Goal: Task Accomplishment & Management: Complete application form

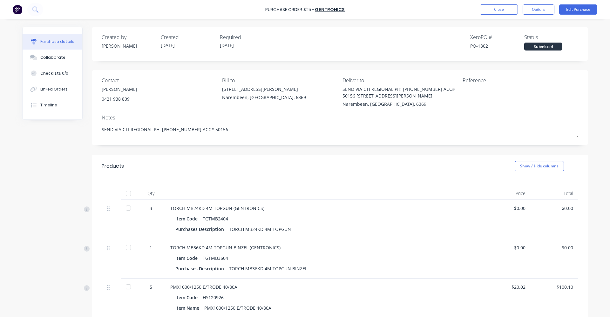
click at [17, 10] on img at bounding box center [18, 10] width 10 height 10
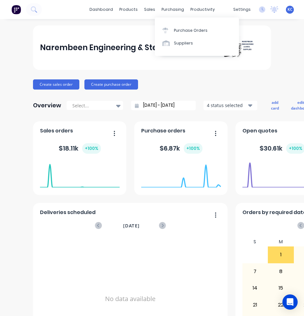
click at [180, 32] on div "Purchase Orders" at bounding box center [191, 31] width 34 height 6
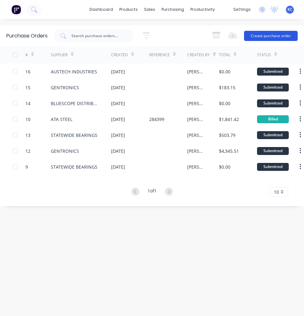
click at [275, 36] on button "Create purchase order" at bounding box center [271, 36] width 54 height 10
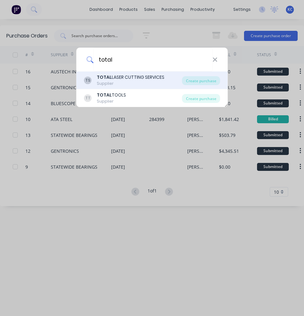
type input "total"
click at [131, 75] on div "TOTAL LASER CUTTING SERVICES" at bounding box center [131, 77] width 68 height 7
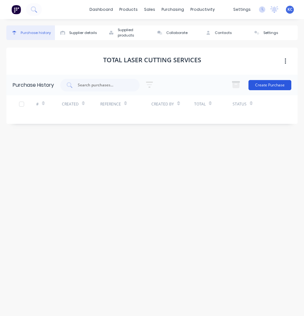
click at [277, 85] on button "Create Purchase" at bounding box center [270, 85] width 43 height 10
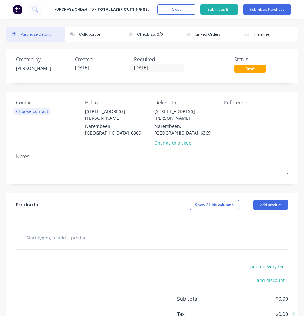
click at [44, 111] on div "Choose contact" at bounding box center [32, 111] width 32 height 7
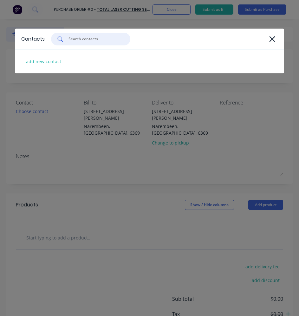
click at [87, 41] on input "text" at bounding box center [94, 39] width 53 height 6
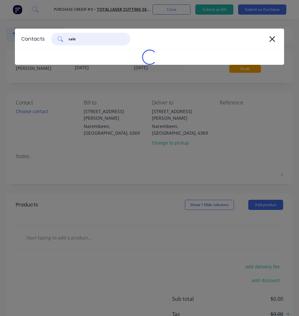
type input "sales"
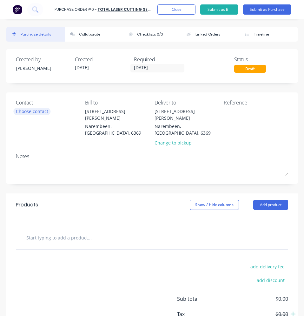
click at [30, 111] on div "Choose contact" at bounding box center [32, 111] width 32 height 7
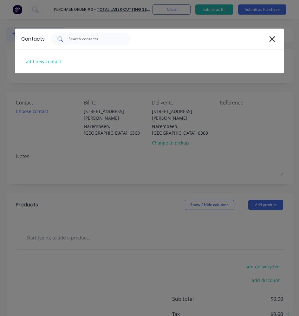
click at [72, 41] on input "text" at bounding box center [94, 39] width 53 height 6
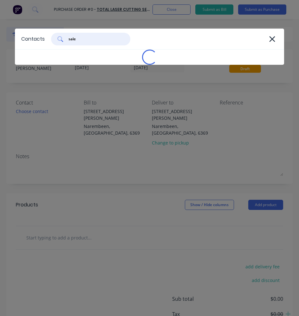
type input "sales"
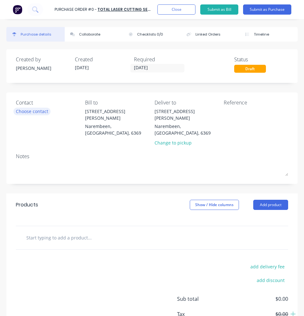
click at [46, 111] on div "Choose contact" at bounding box center [32, 111] width 32 height 7
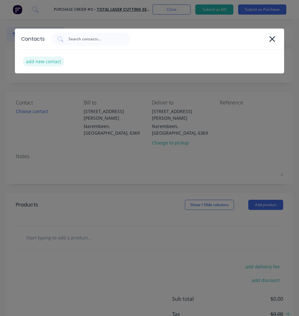
click at [51, 62] on div "add new contact" at bounding box center [44, 62] width 42 height 10
select select "AU"
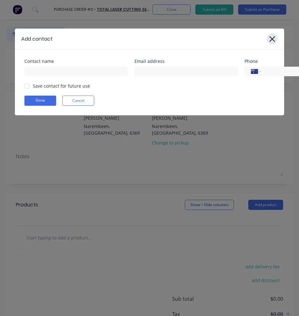
click at [271, 38] on icon at bounding box center [272, 39] width 7 height 9
